Goal: Information Seeking & Learning: Understand process/instructions

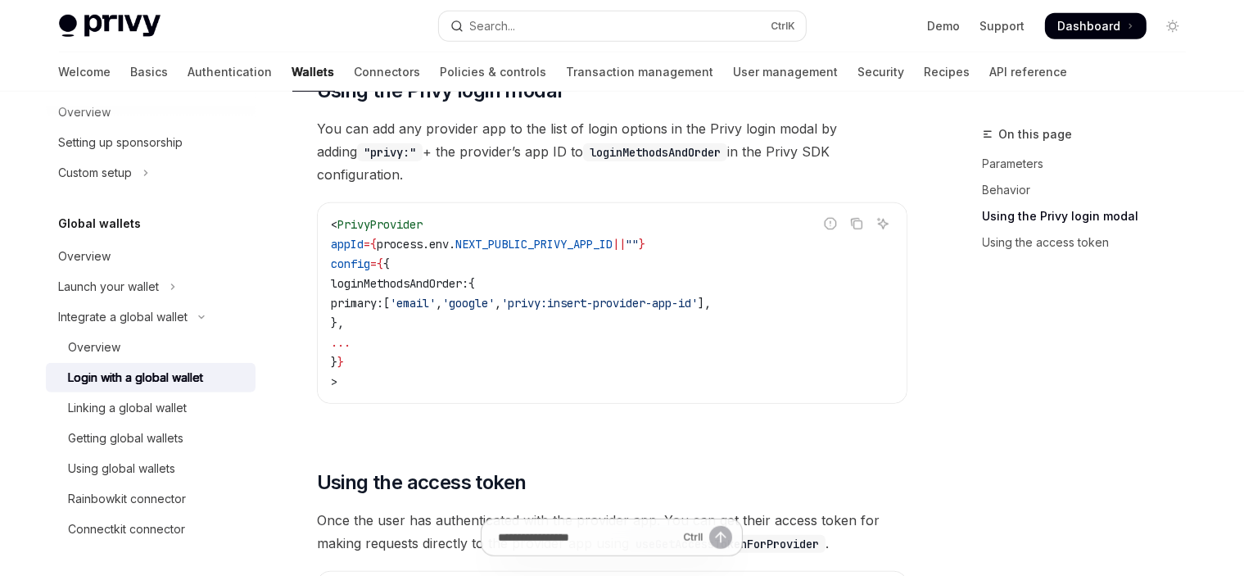
scroll to position [1254, 0]
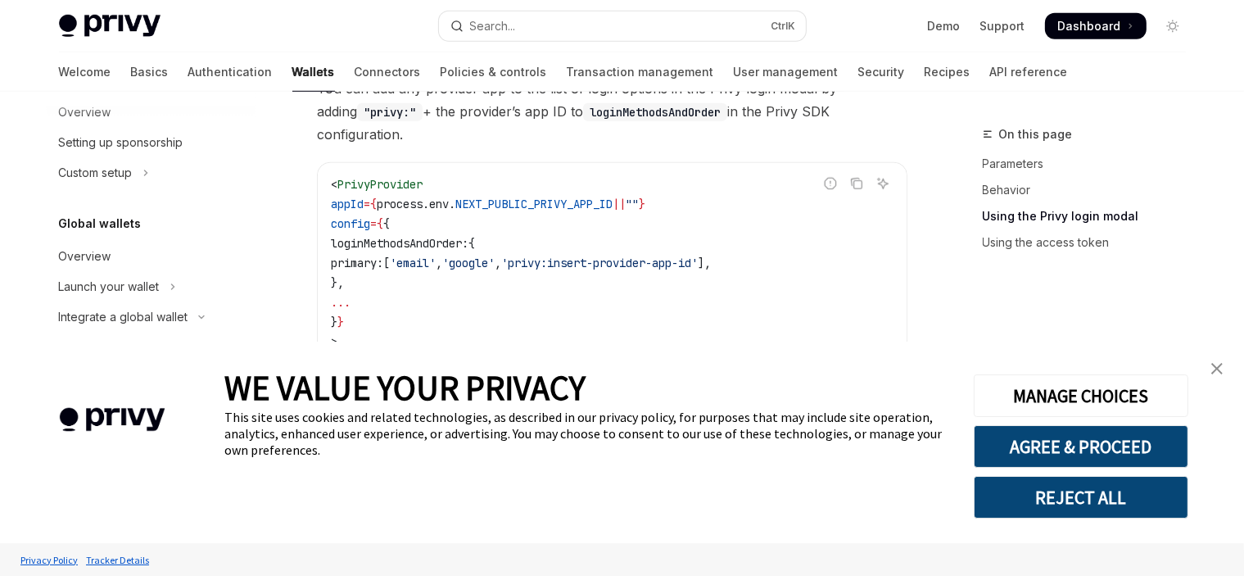
type textarea "*"
drag, startPoint x: 441, startPoint y: 337, endPoint x: 344, endPoint y: 180, distance: 184.3
click at [344, 180] on div "< PrivyProvider appId = { process . env . NEXT_PUBLIC_PRIVY_APP_ID || "" } conf…" at bounding box center [612, 263] width 589 height 200
click at [370, 216] on span "config" at bounding box center [350, 223] width 39 height 15
click at [436, 256] on span "'email'" at bounding box center [413, 263] width 46 height 15
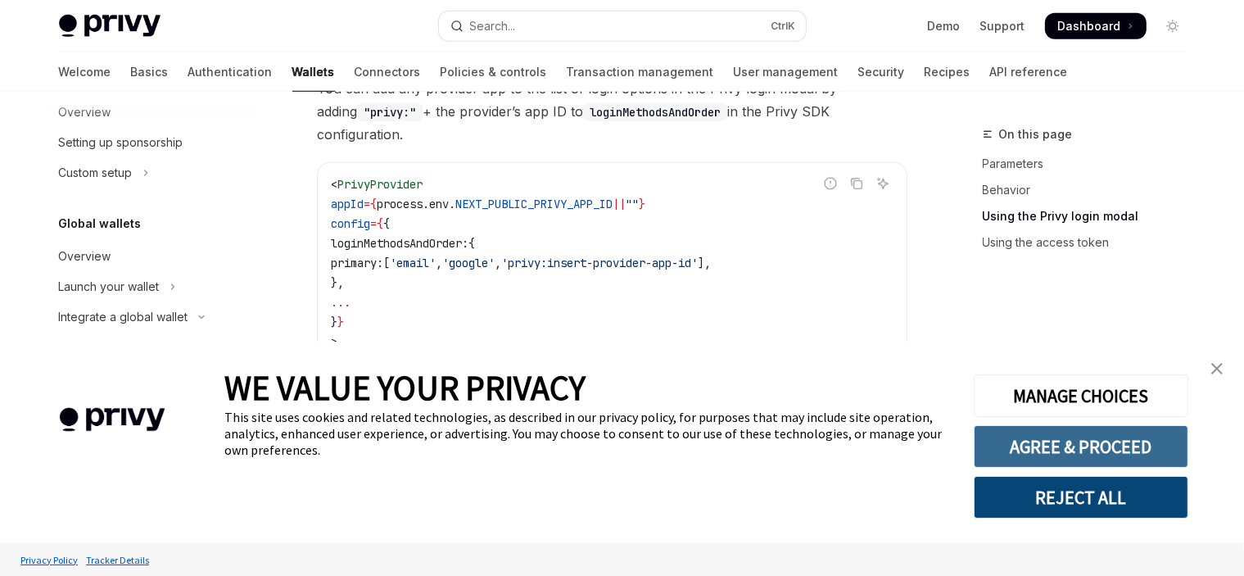
click at [1012, 432] on button "AGREE & PROCEED" at bounding box center [1081, 446] width 215 height 43
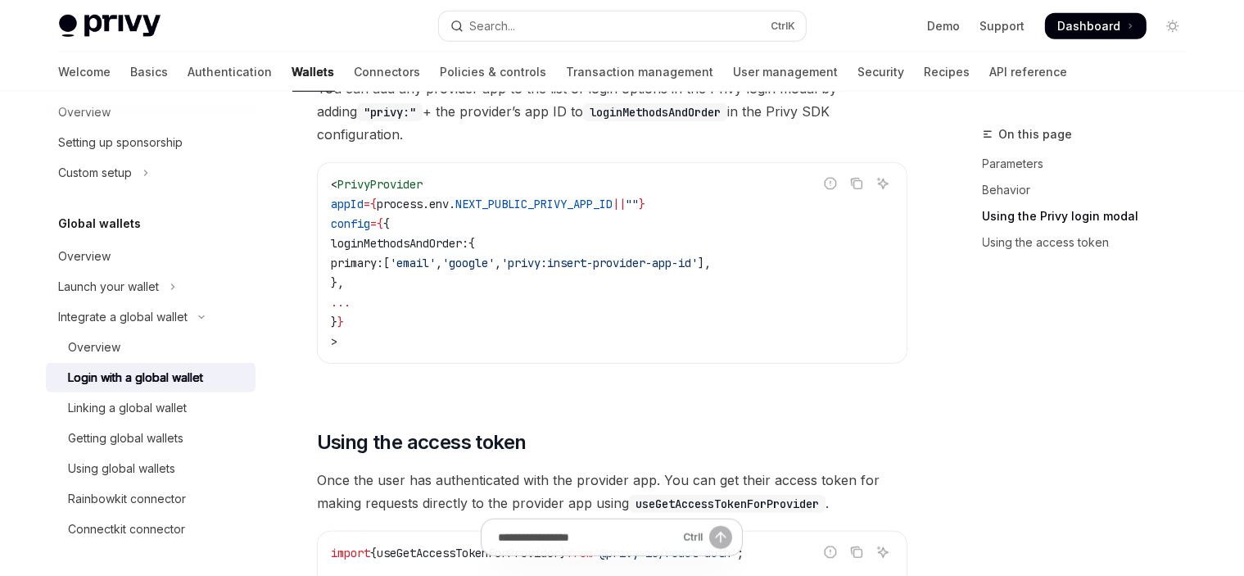
scroll to position [1332, 0]
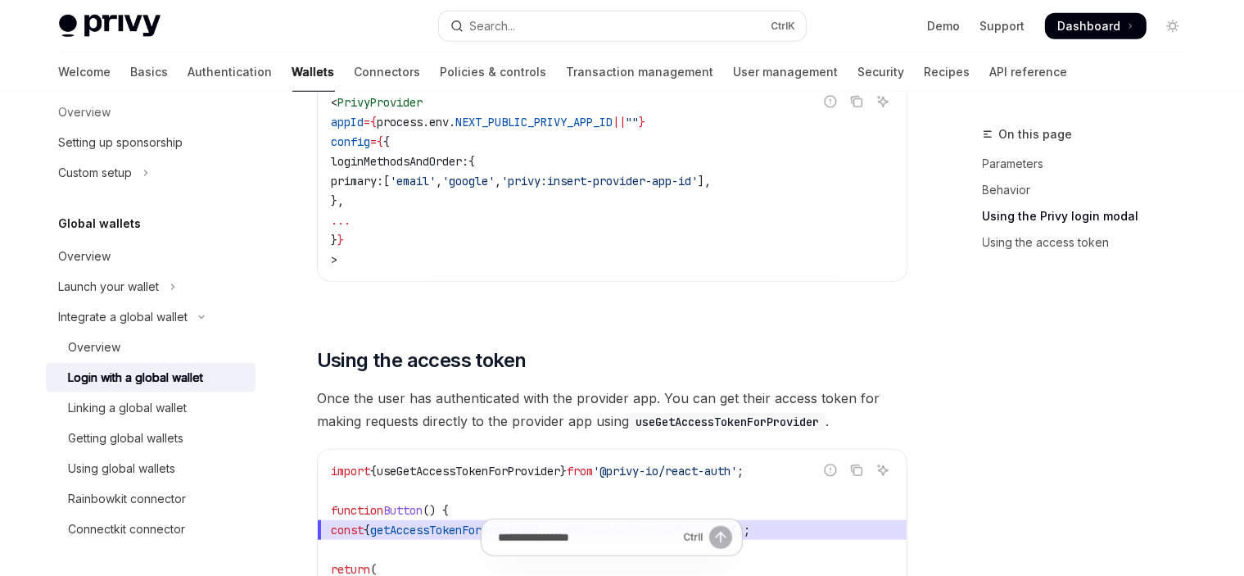
scroll to position [931, 0]
